Goal: Transaction & Acquisition: Purchase product/service

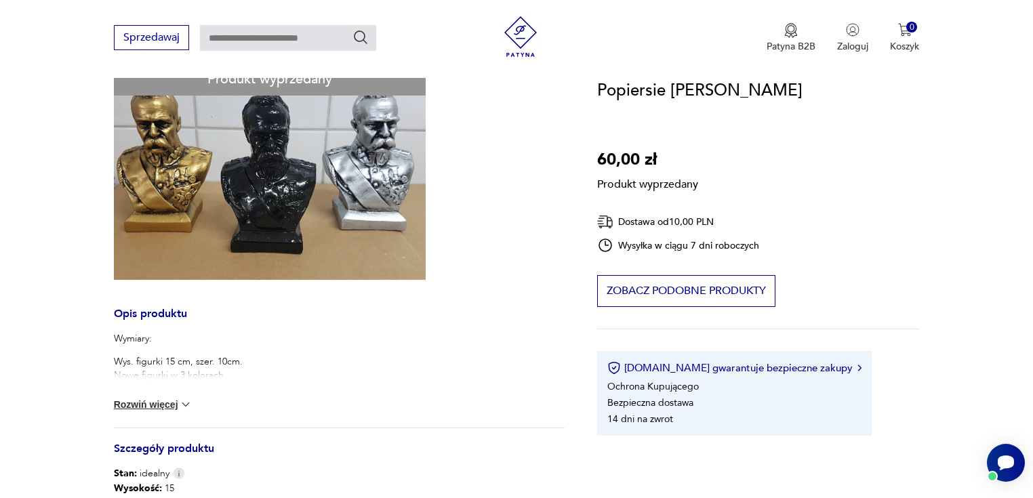
scroll to position [163, 0]
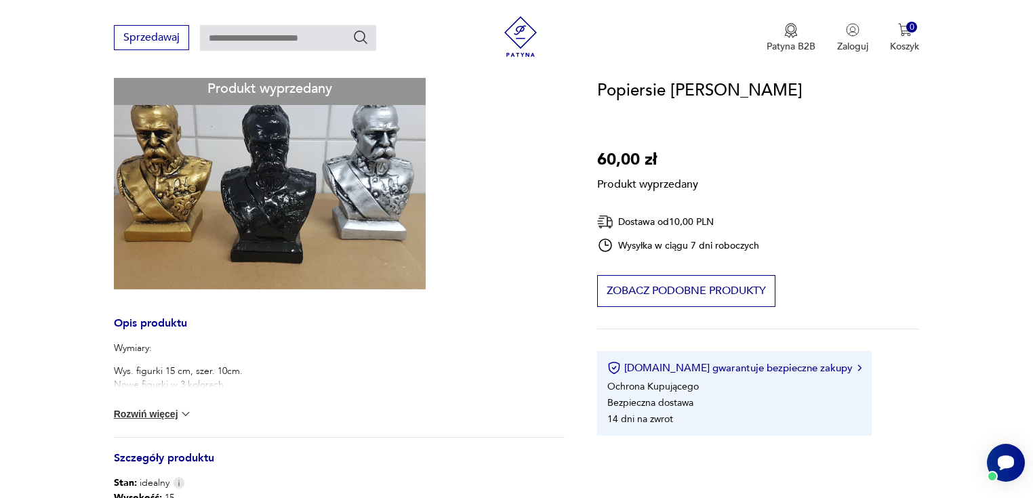
scroll to position [54, 0]
